Goal: Task Accomplishment & Management: Use online tool/utility

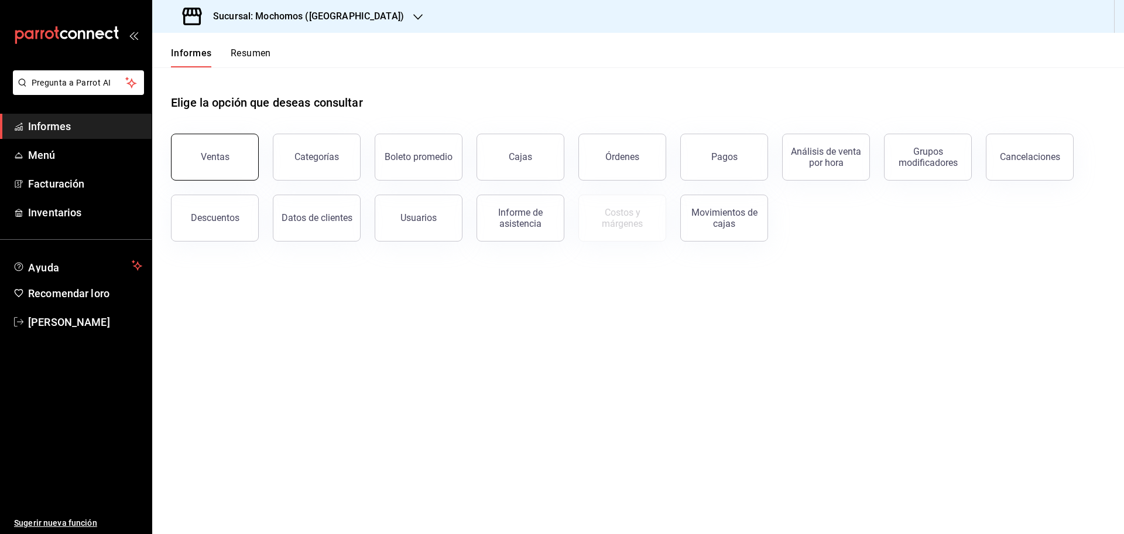
click at [203, 146] on button "Ventas" at bounding box center [215, 157] width 88 height 47
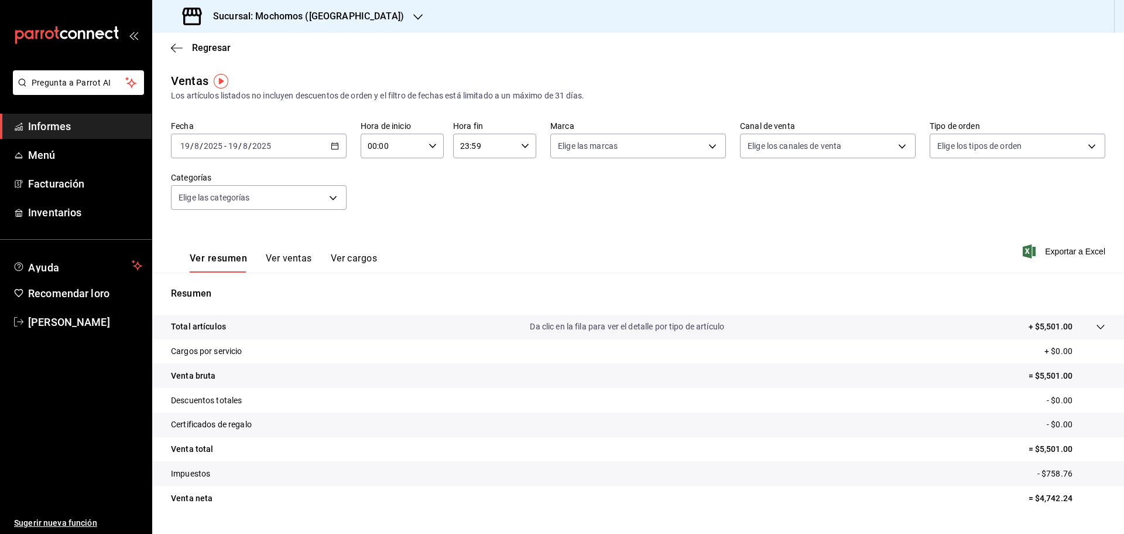
click at [334, 143] on \(Stroke\) "button" at bounding box center [334, 146] width 7 height 6
click at [218, 281] on span "Rango de fechas" at bounding box center [226, 287] width 91 height 12
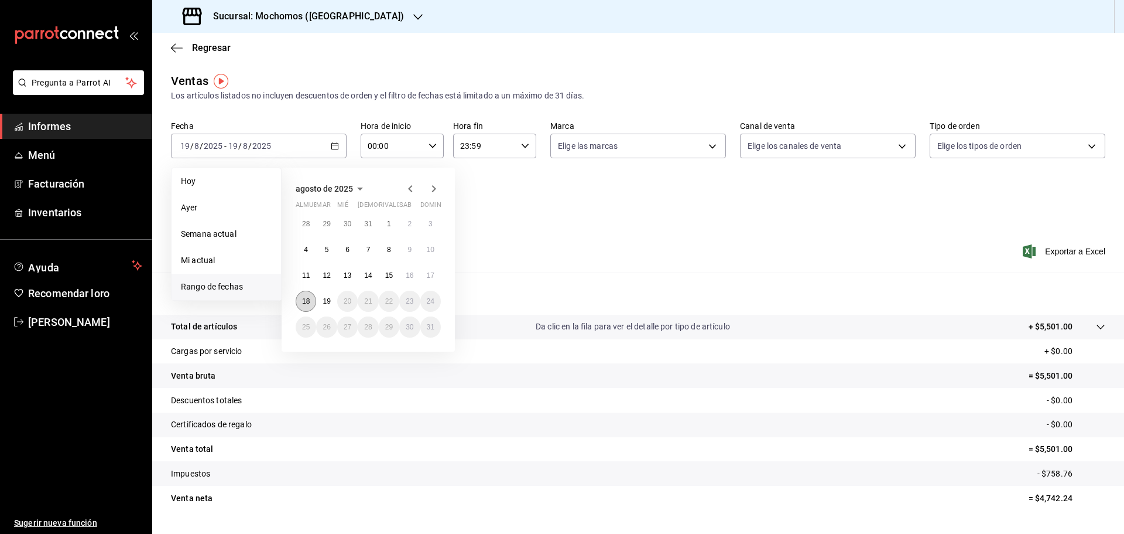
click at [303, 298] on font "18" at bounding box center [306, 301] width 8 height 8
click at [322, 298] on button "19" at bounding box center [326, 300] width 20 height 21
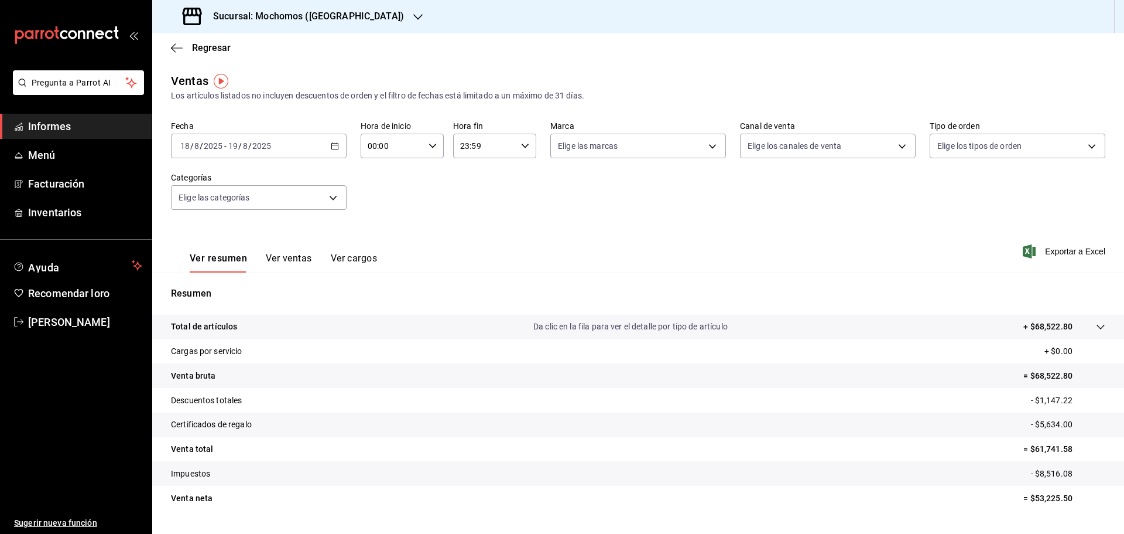
click at [430, 146] on icon "button" at bounding box center [433, 146] width 8 height 8
click at [377, 199] on font "05" at bounding box center [379, 198] width 9 height 9
type input "05:00"
click at [523, 143] on div at bounding box center [562, 267] width 1124 height 534
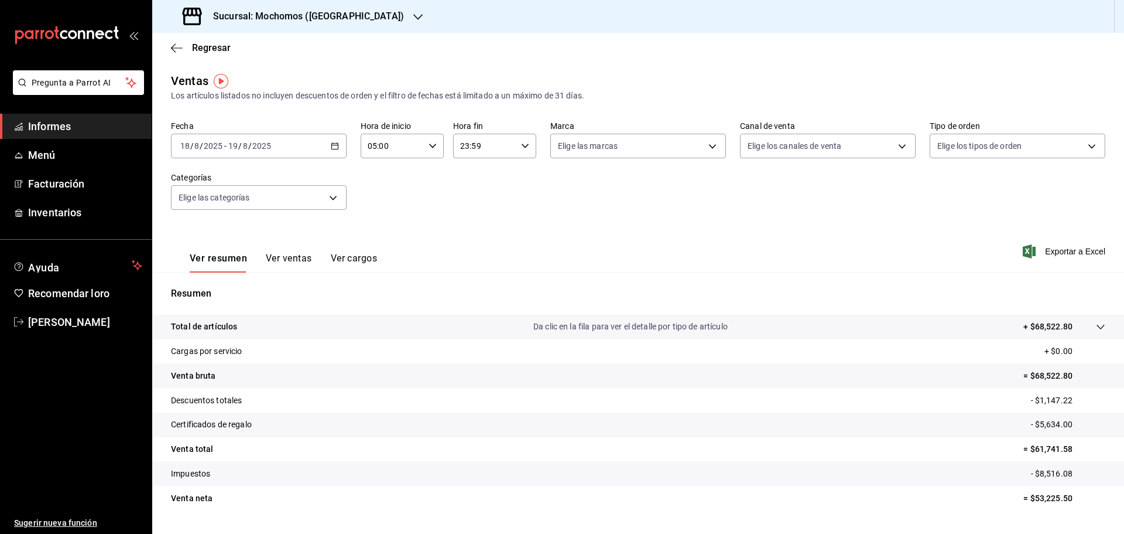
click at [524, 143] on icon "button" at bounding box center [525, 146] width 8 height 8
click at [474, 199] on button "05" at bounding box center [471, 203] width 37 height 23
type input "05:59"
click at [1066, 250] on div at bounding box center [562, 267] width 1124 height 534
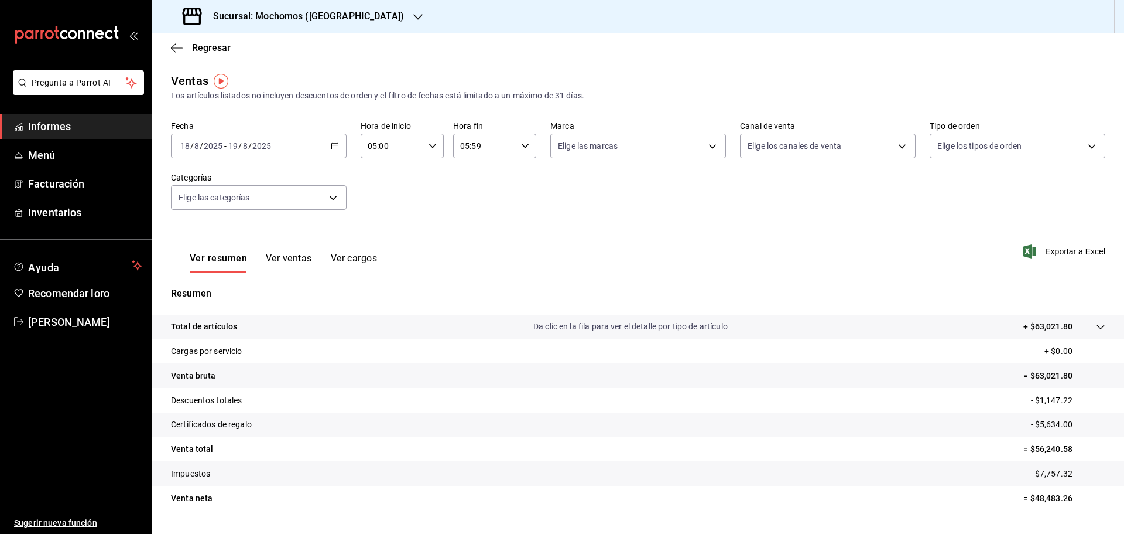
click at [1066, 250] on font "Exportar a Excel" at bounding box center [1075, 251] width 60 height 9
click at [413, 15] on icon "button" at bounding box center [417, 16] width 9 height 9
click at [190, 46] on font "Ryoshi (Cancún)" at bounding box center [218, 50] width 113 height 9
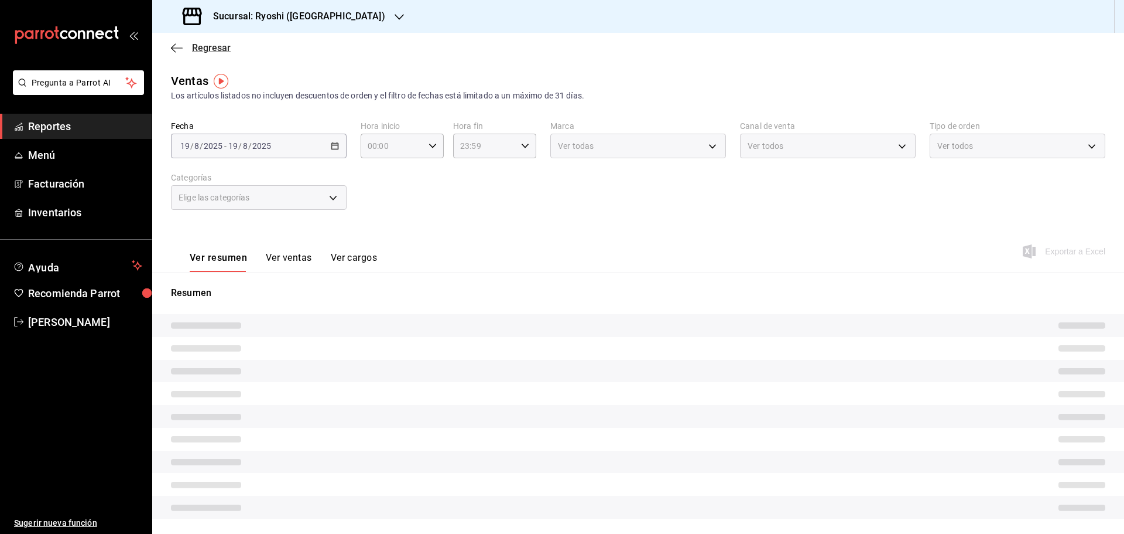
type input "05:00"
type input "05:59"
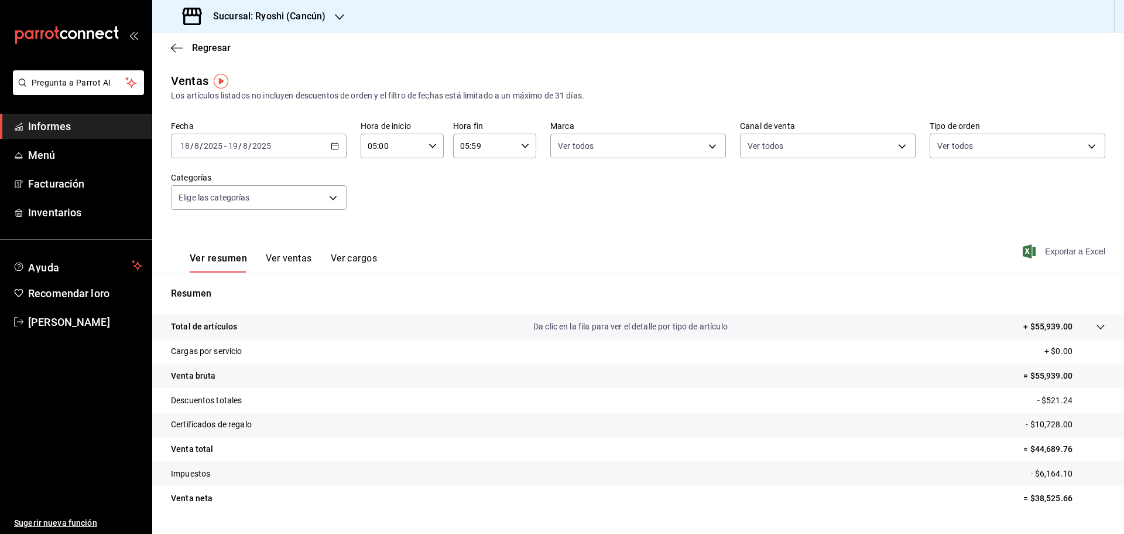
click at [1064, 250] on font "Exportar a Excel" at bounding box center [1075, 251] width 60 height 9
click at [177, 46] on icon "button" at bounding box center [177, 48] width 12 height 11
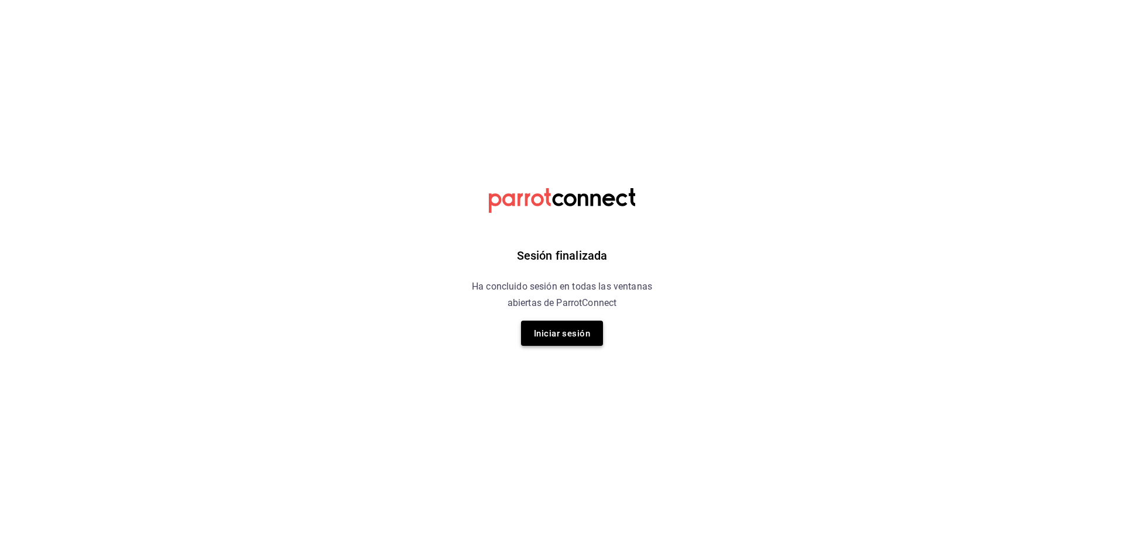
click at [554, 336] on font "Iniciar sesión" at bounding box center [562, 333] width 56 height 11
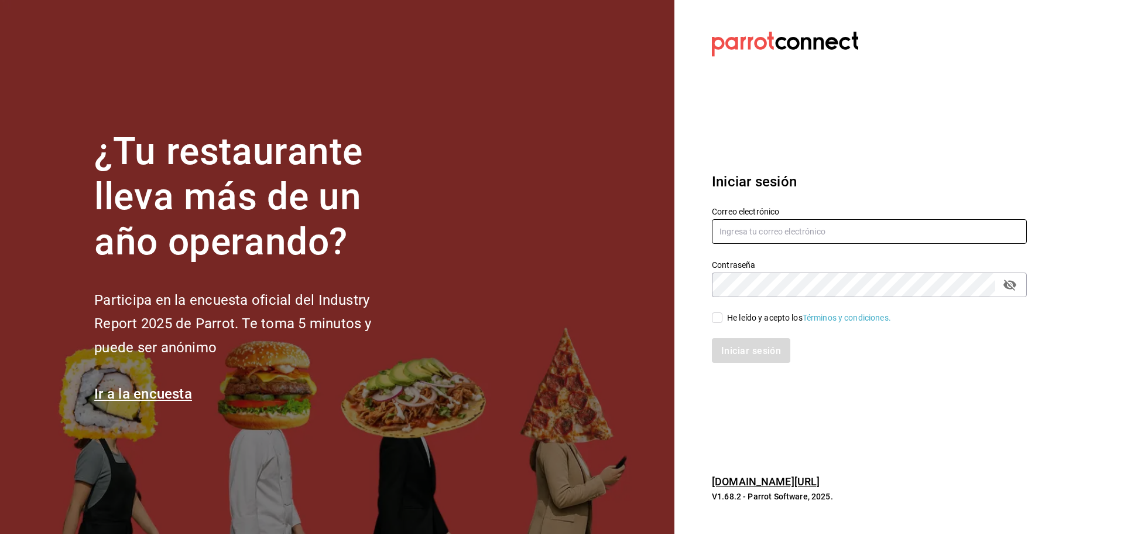
type input "diana.rivas@grupocosteno.com"
click at [717, 313] on input "He leído y acepto los Términos y condiciones." at bounding box center [717, 317] width 11 height 11
checkbox input "true"
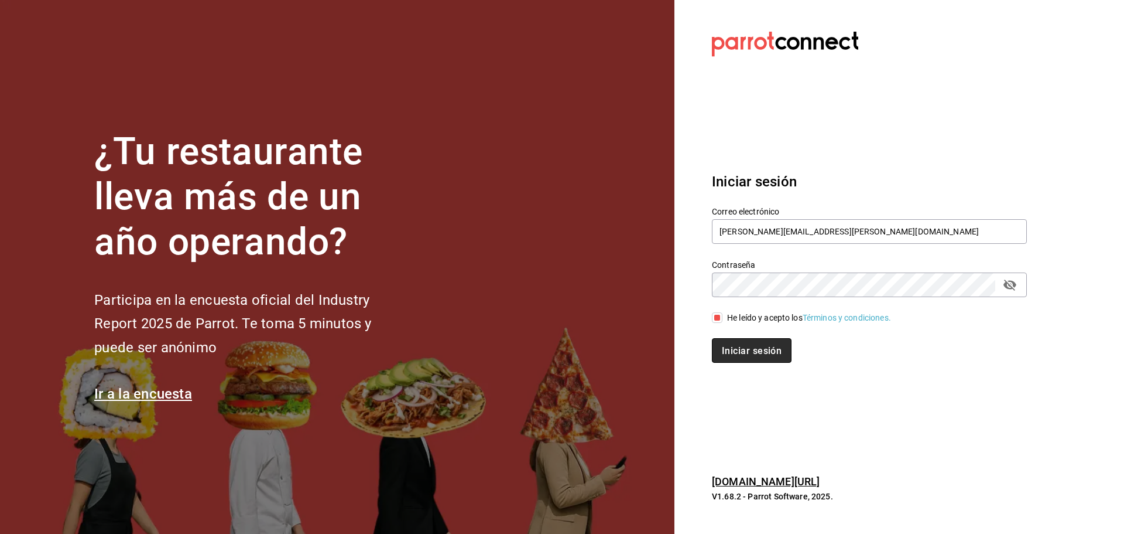
click at [732, 344] on font "Iniciar sesión" at bounding box center [752, 349] width 60 height 11
